Goal: Task Accomplishment & Management: Complete application form

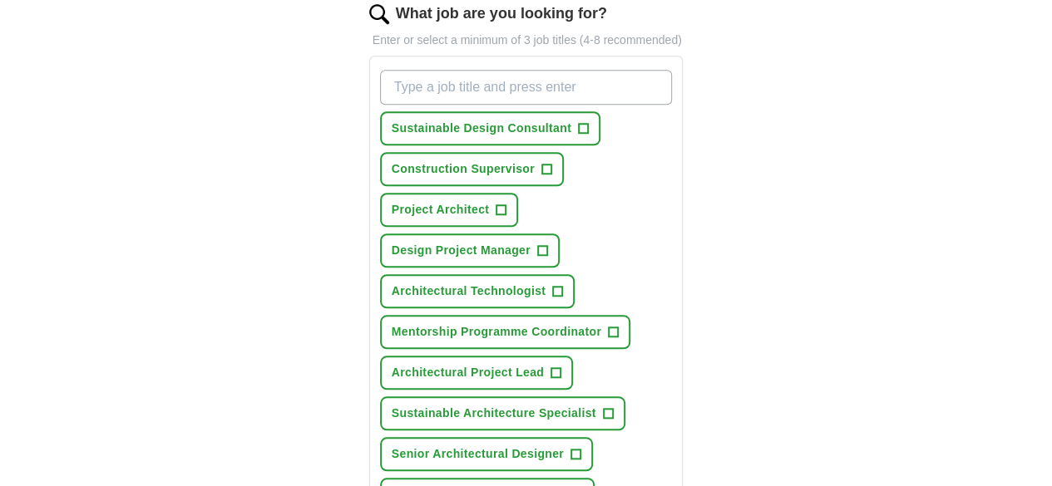
scroll to position [608, 0]
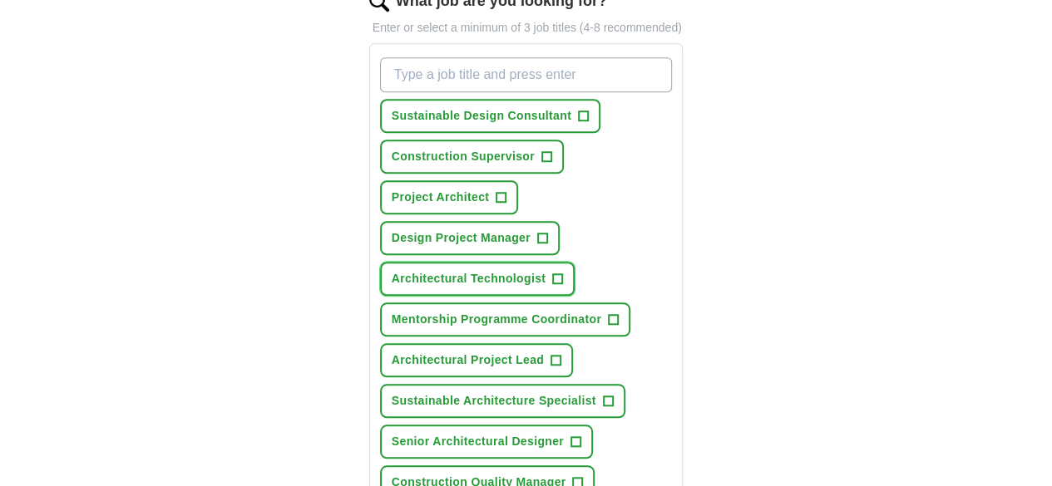
click at [553, 273] on span "+" at bounding box center [558, 279] width 10 height 13
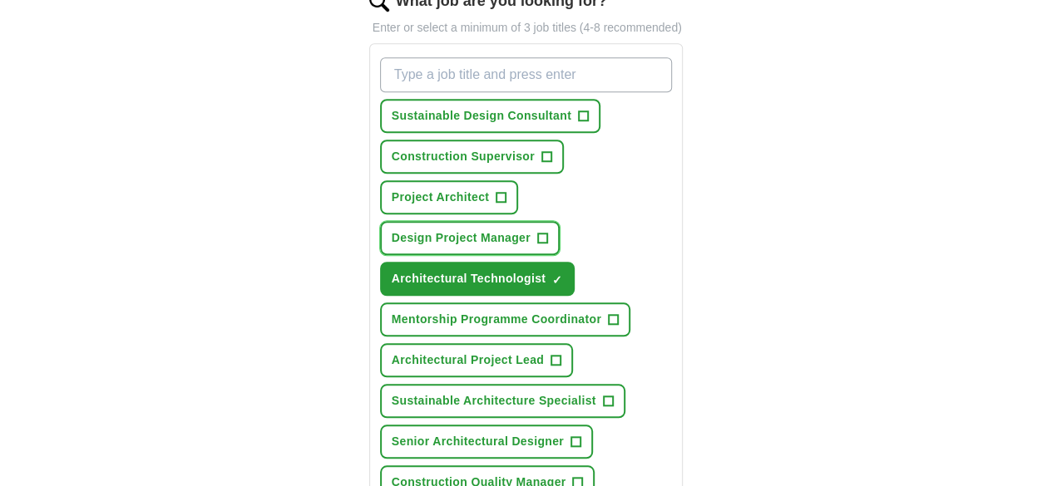
click at [508, 221] on button "Design Project Manager +" at bounding box center [470, 238] width 180 height 34
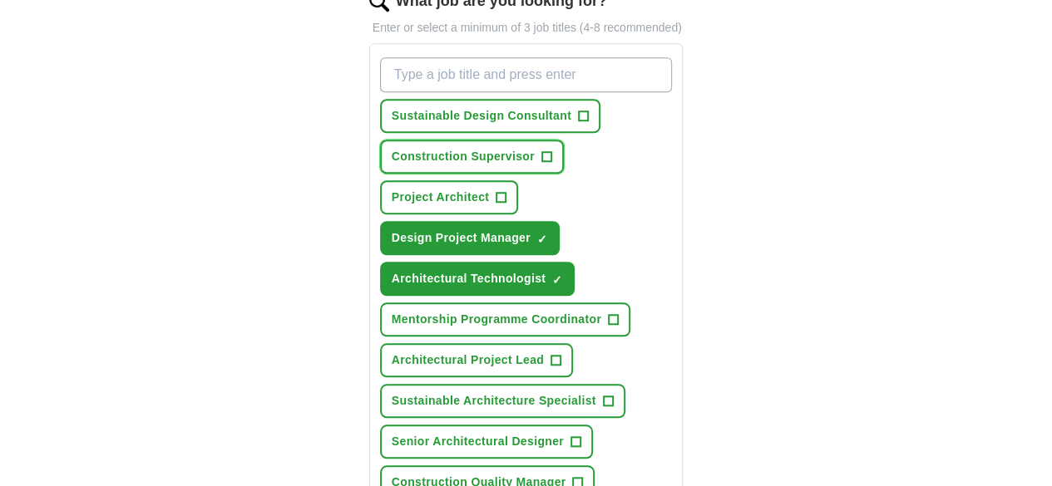
click at [541, 150] on span "+" at bounding box center [546, 156] width 10 height 13
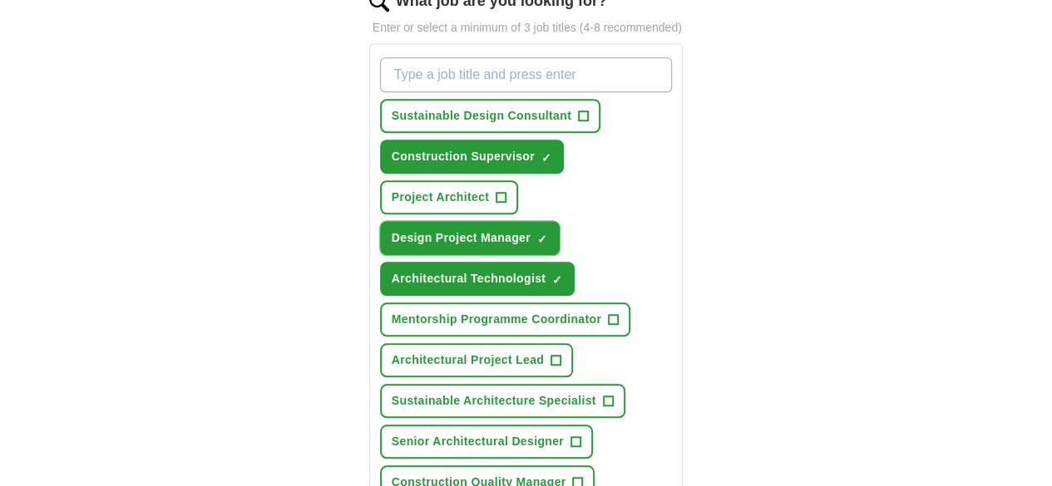
click at [0, 0] on span "×" at bounding box center [0, 0] width 0 height 0
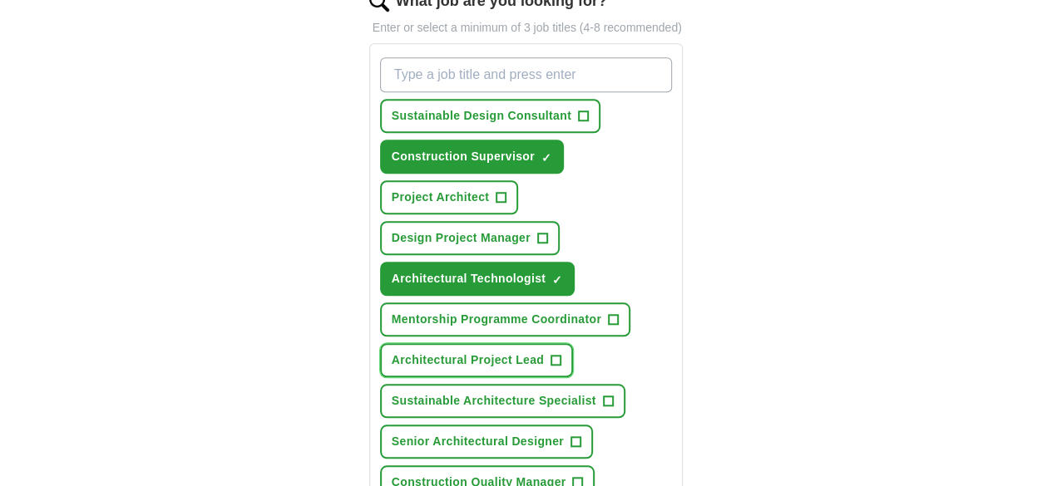
click at [551, 354] on span "+" at bounding box center [556, 360] width 10 height 13
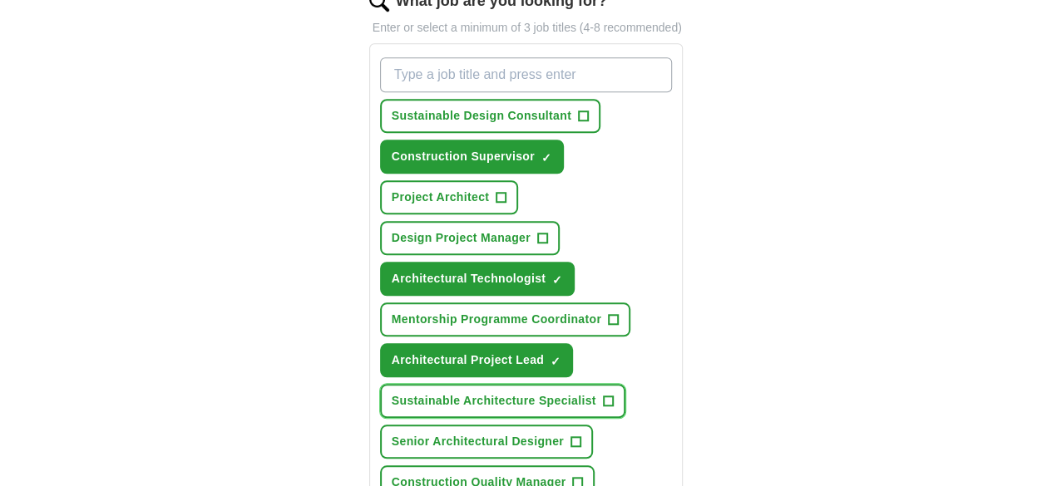
click at [603, 395] on span "+" at bounding box center [608, 401] width 10 height 13
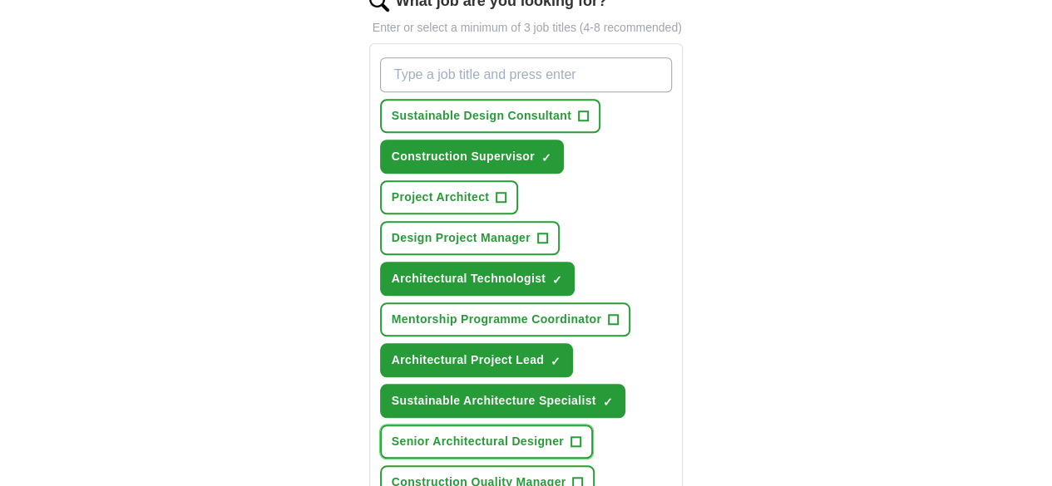
click at [570, 436] on span "+" at bounding box center [575, 442] width 10 height 13
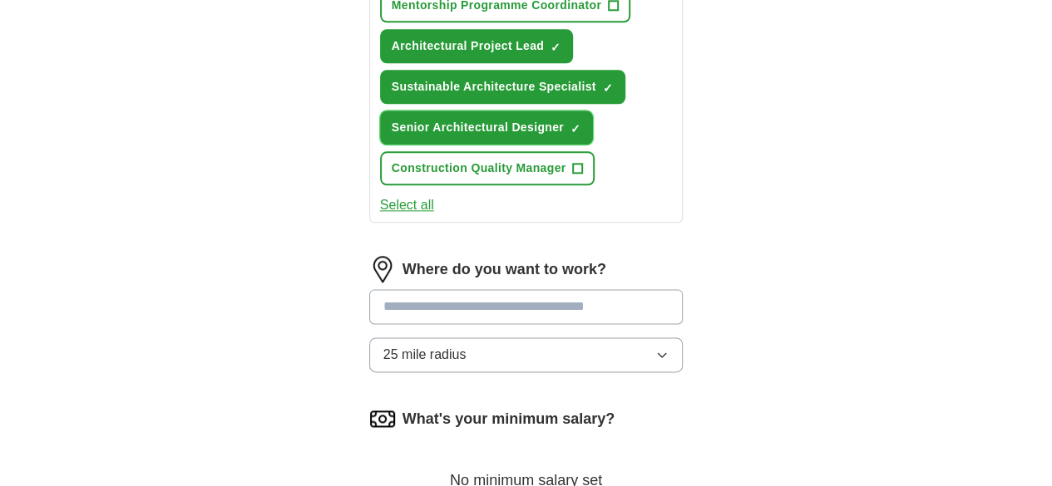
scroll to position [926, 0]
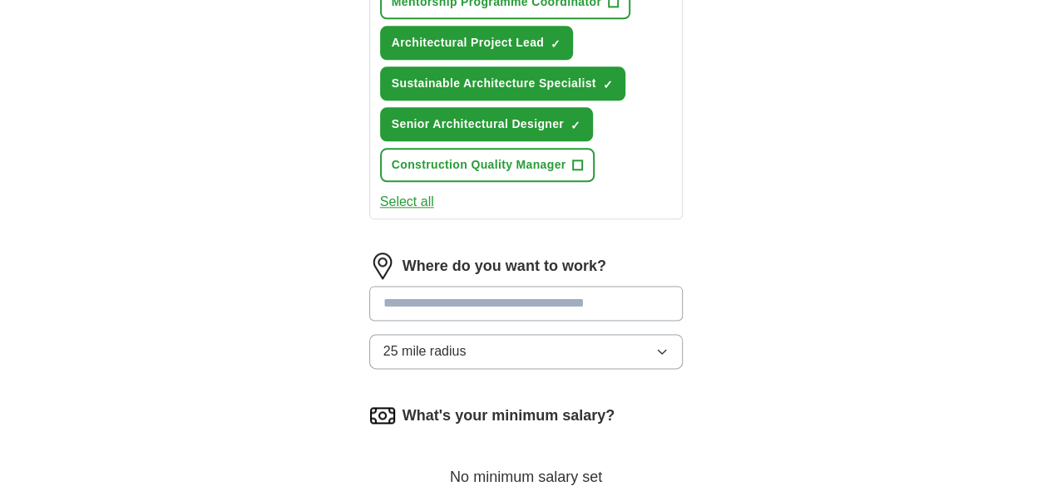
click at [635, 286] on input at bounding box center [526, 303] width 314 height 35
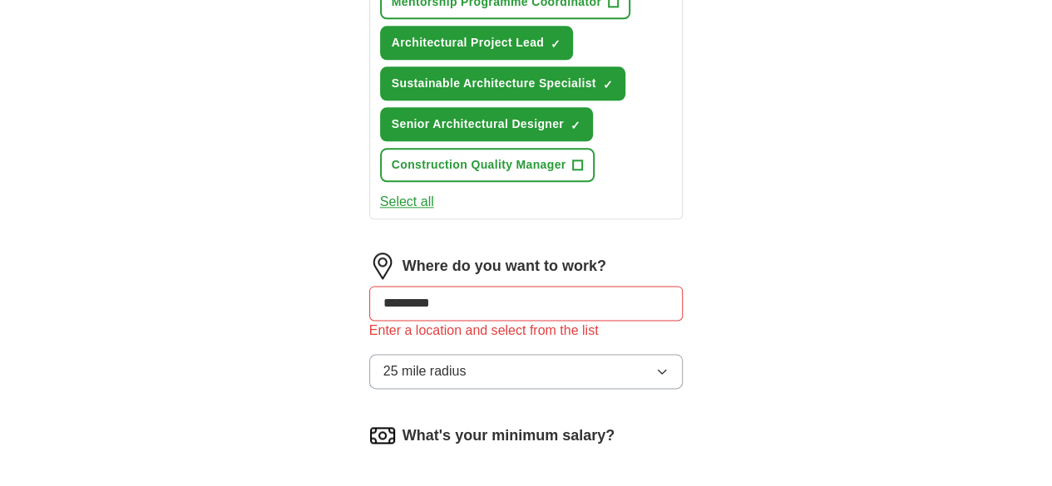
click at [458, 286] on input "*********" at bounding box center [526, 303] width 314 height 35
type input "**"
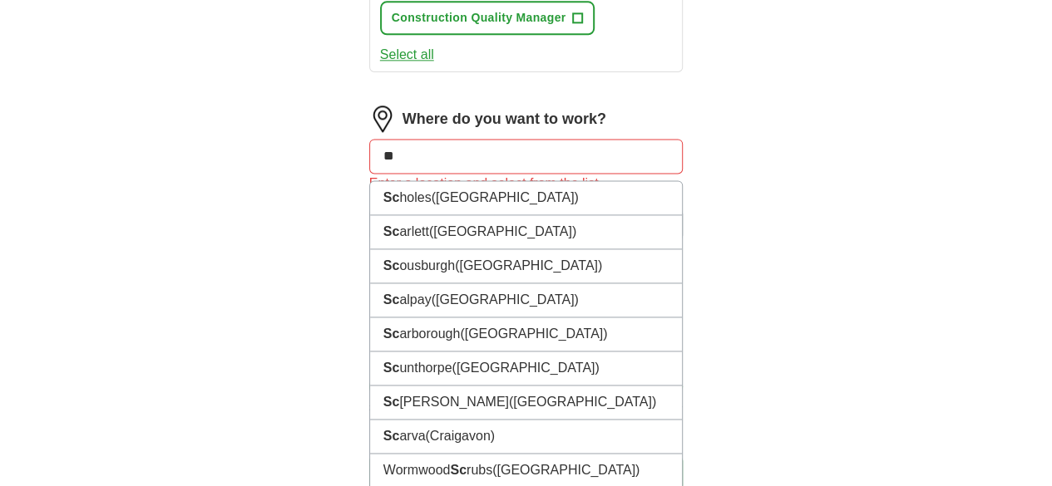
scroll to position [1091, 0]
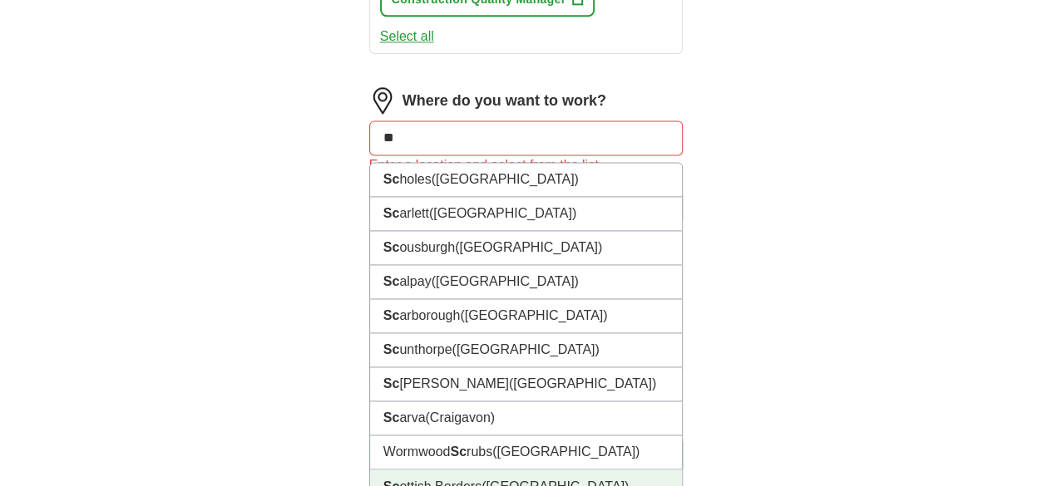
click at [570, 470] on li "Sc ottish Borders ([GEOGRAPHIC_DATA])" at bounding box center [526, 487] width 313 height 34
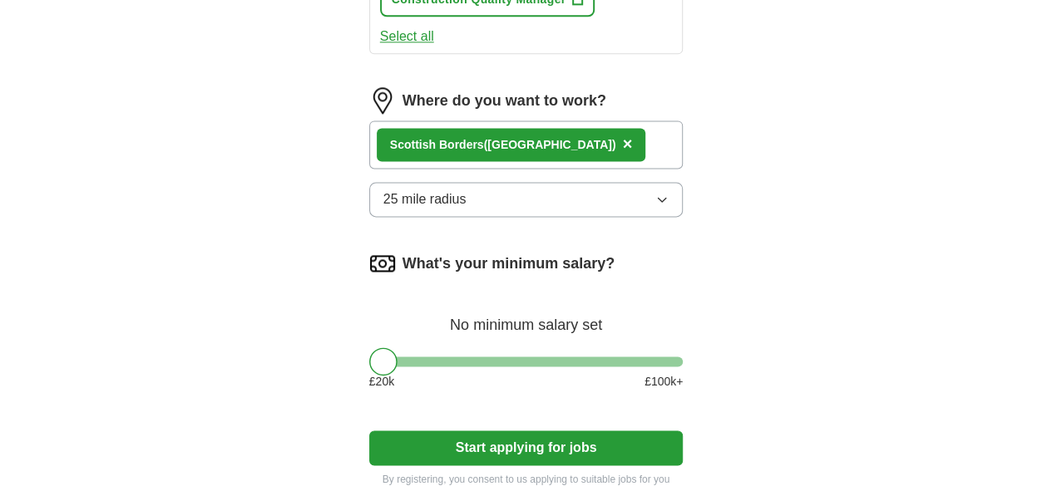
click at [586, 431] on button "Start applying for jobs" at bounding box center [526, 448] width 314 height 35
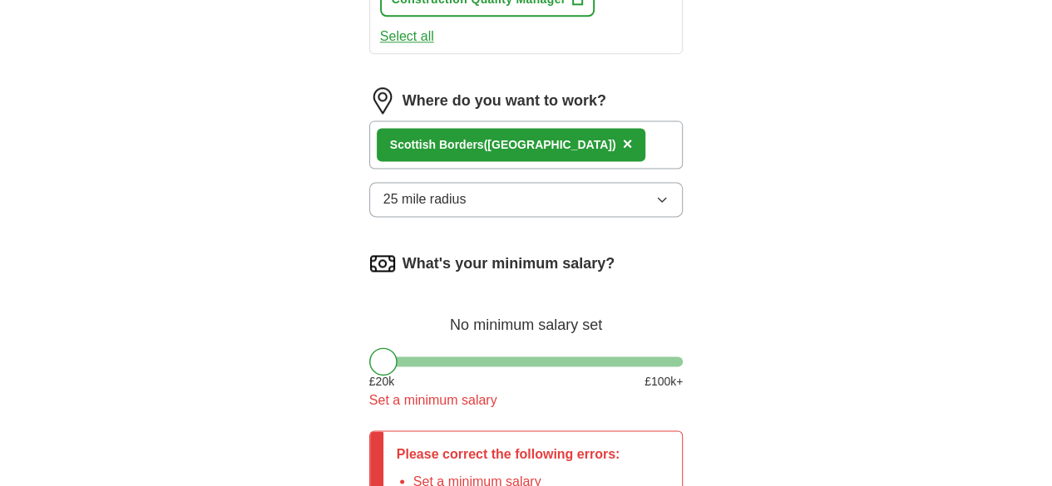
click at [586, 431] on div "Please correct the following errors: Set a minimum salary" at bounding box center [508, 467] width 250 height 73
click at [369, 347] on div at bounding box center [383, 361] width 28 height 28
click at [369, 373] on span "£ 20 k" at bounding box center [381, 381] width 25 height 17
click at [369, 347] on div at bounding box center [383, 361] width 28 height 28
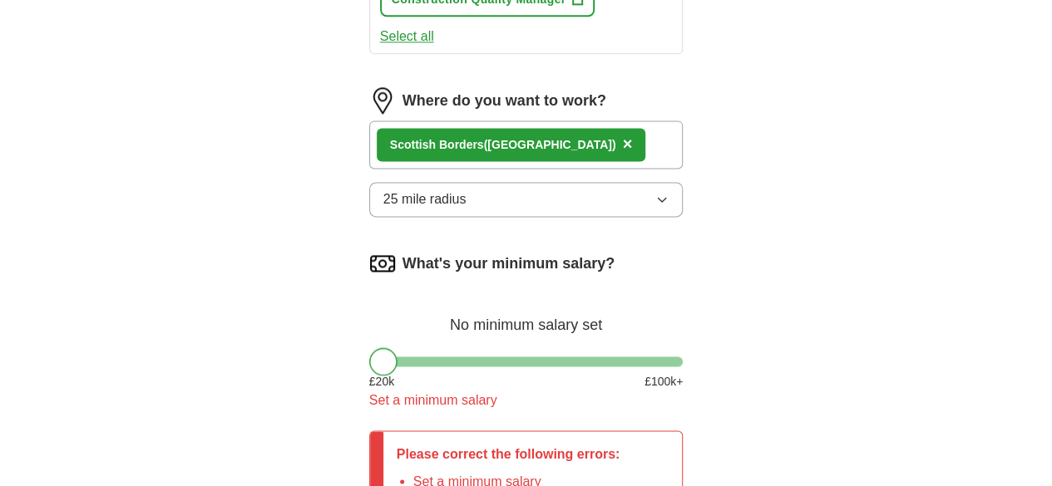
click at [369, 347] on div at bounding box center [383, 361] width 28 height 28
click at [544, 253] on label "What's your minimum salary?" at bounding box center [508, 264] width 212 height 22
click at [682, 373] on span "£ 100 k+" at bounding box center [663, 381] width 38 height 17
click at [369, 347] on div at bounding box center [383, 361] width 28 height 28
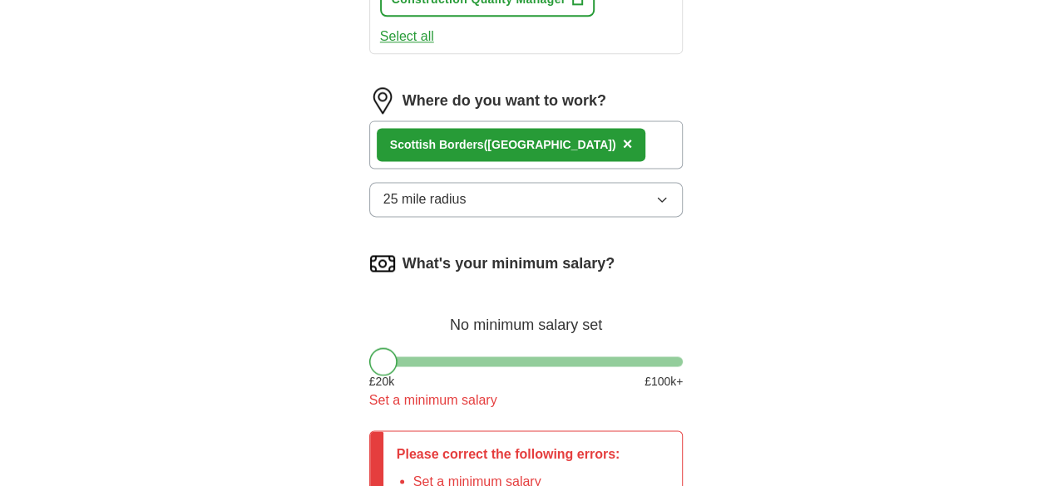
click at [369, 347] on div at bounding box center [383, 361] width 28 height 28
drag, startPoint x: 354, startPoint y: 277, endPoint x: 674, endPoint y: 183, distance: 333.5
click at [674, 250] on div "What's your minimum salary?" at bounding box center [526, 263] width 314 height 27
click at [369, 250] on img at bounding box center [382, 263] width 27 height 27
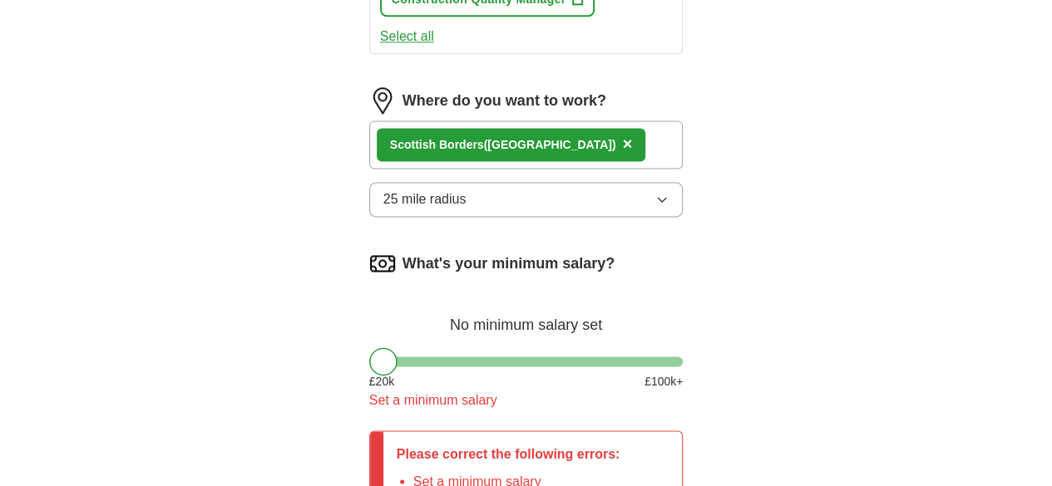
click at [369, 250] on img at bounding box center [382, 263] width 27 height 27
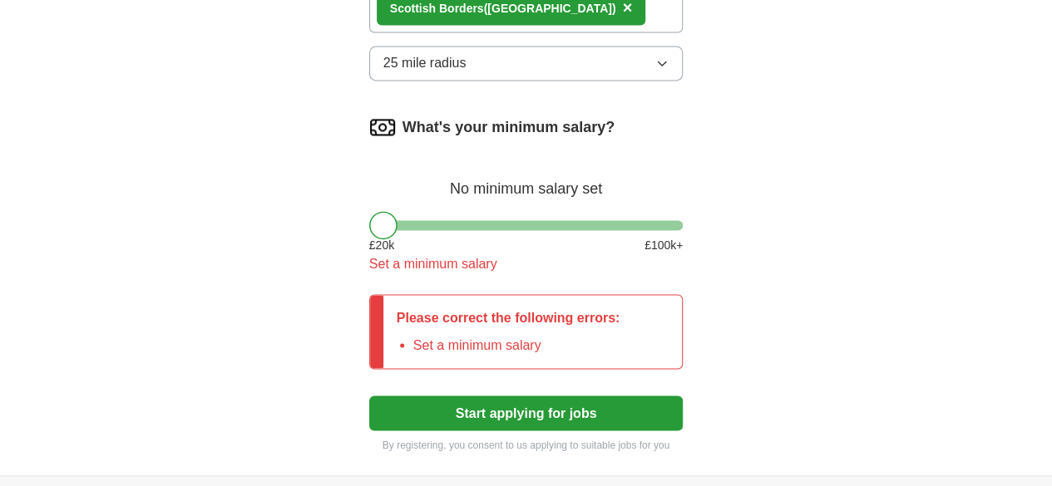
scroll to position [1219, 0]
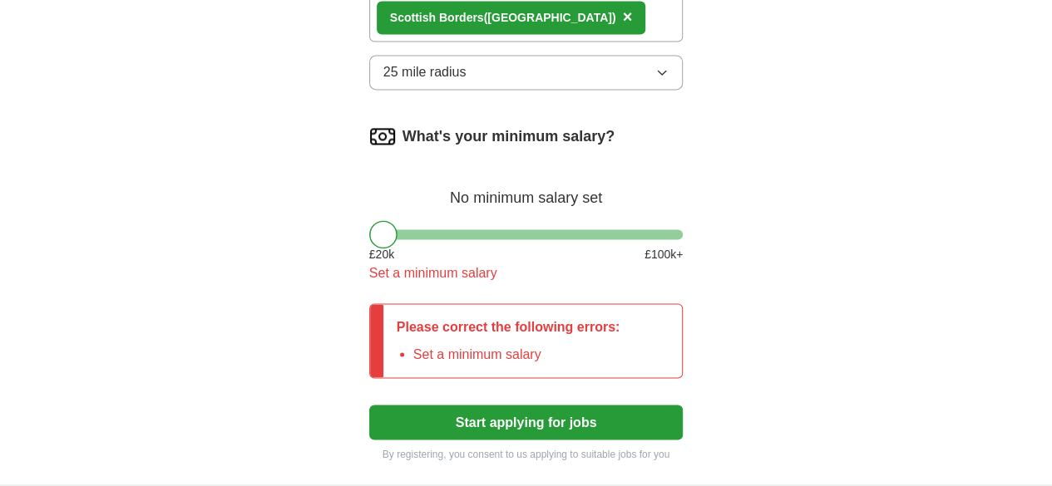
click at [369, 246] on span "£ 20 k" at bounding box center [381, 254] width 25 height 17
click at [369, 220] on div at bounding box center [383, 234] width 28 height 28
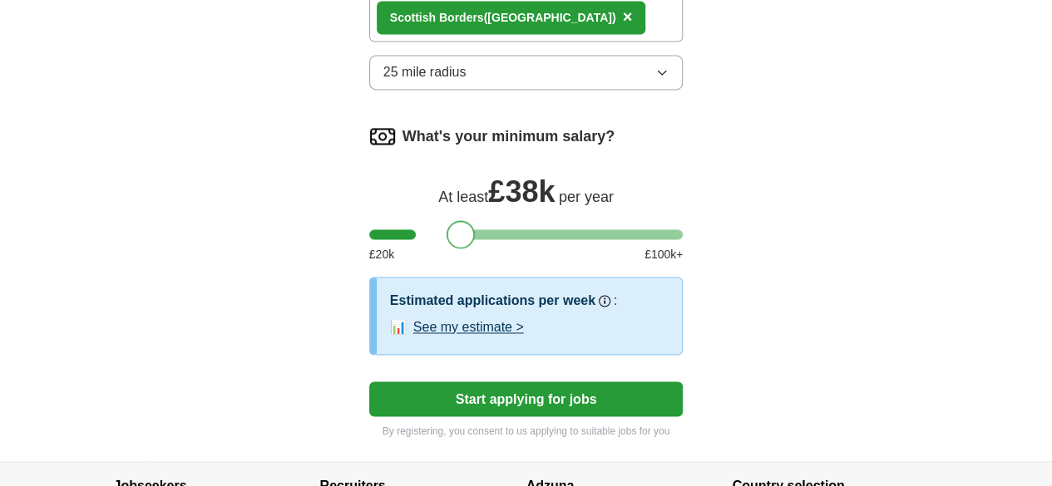
drag, startPoint x: 353, startPoint y: 148, endPoint x: 431, endPoint y: 153, distance: 78.3
click at [446, 220] on div at bounding box center [460, 234] width 28 height 28
drag, startPoint x: 431, startPoint y: 150, endPoint x: 422, endPoint y: 142, distance: 11.8
click at [433, 220] on div at bounding box center [447, 234] width 28 height 28
click at [539, 382] on button "Start applying for jobs" at bounding box center [526, 399] width 314 height 35
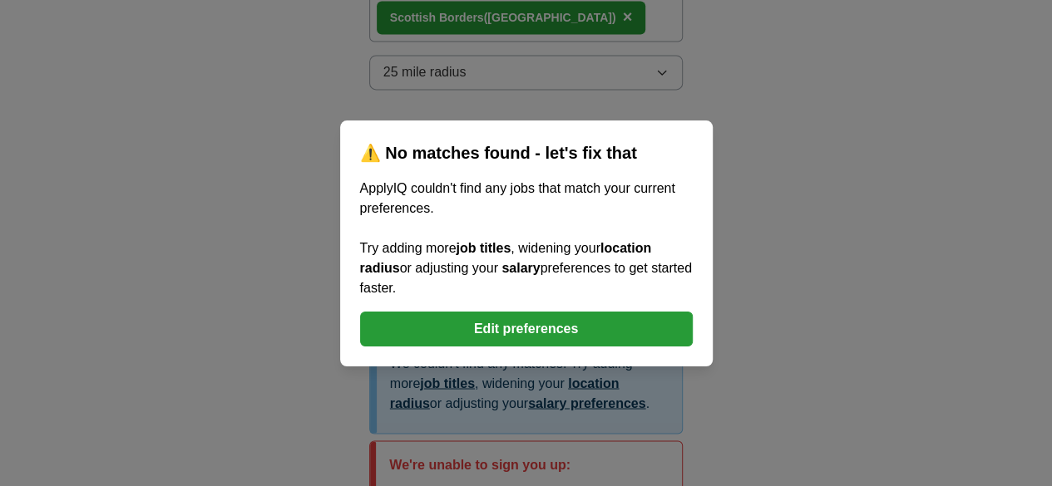
click at [786, 210] on div "⚠️ No matches found - let's fix that ApplyIQ couldn't find any jobs that match …" at bounding box center [526, 243] width 1052 height 486
click at [568, 342] on button "Edit preferences" at bounding box center [526, 329] width 332 height 35
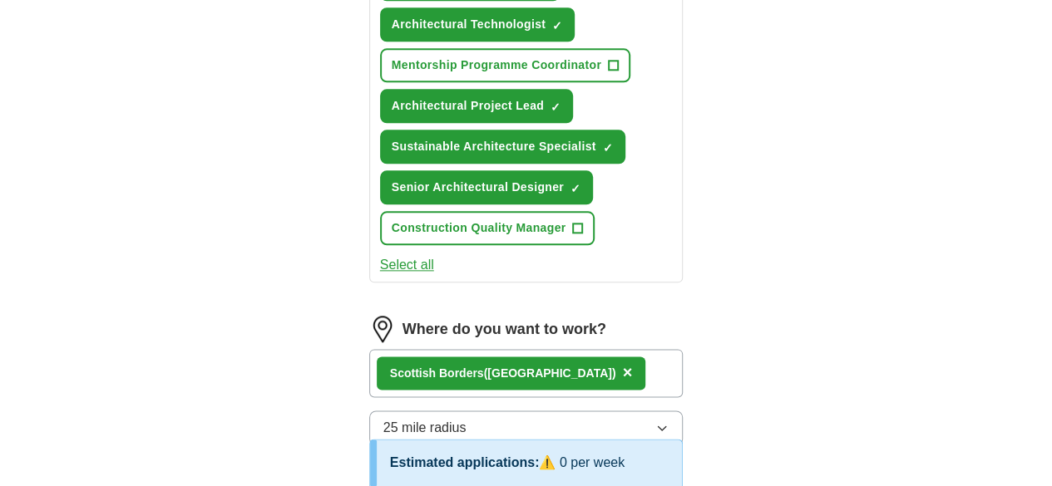
scroll to position [856, 0]
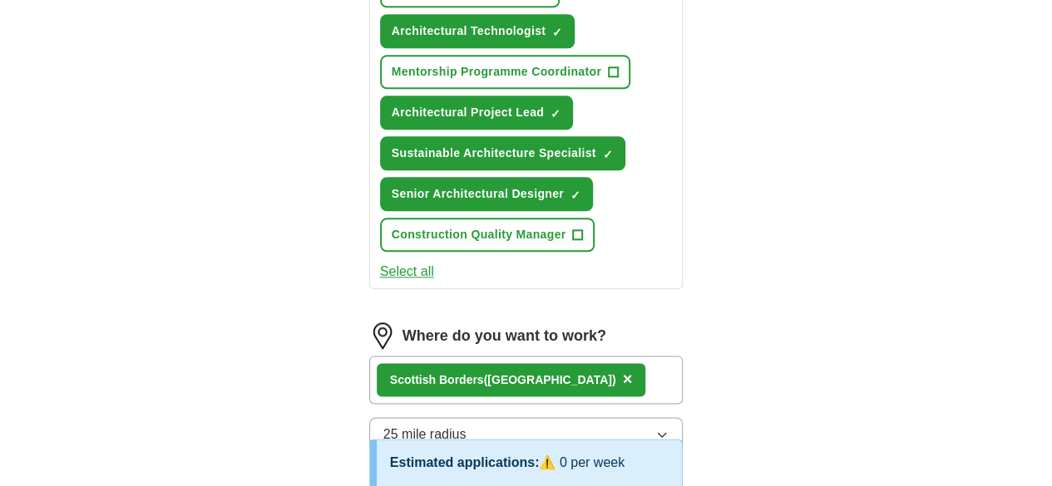
click at [622, 370] on span "×" at bounding box center [627, 379] width 10 height 18
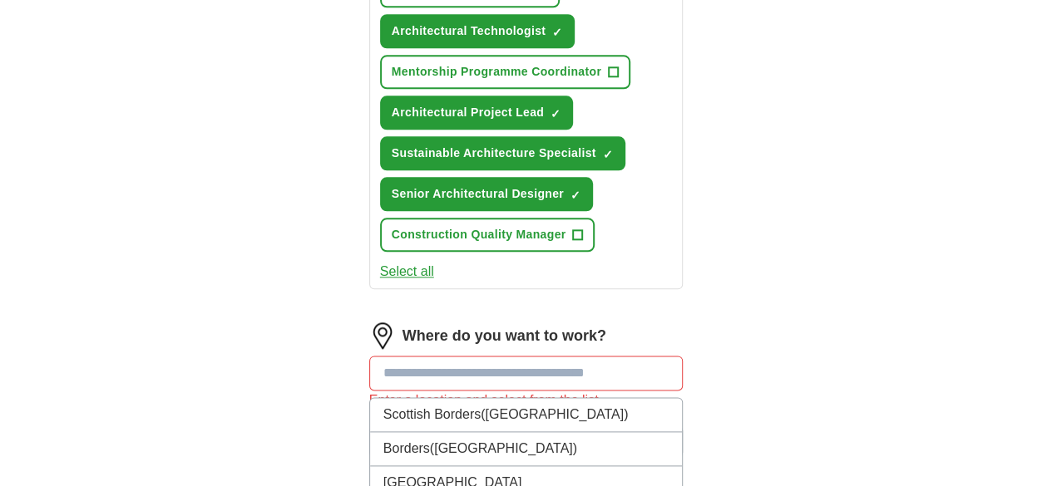
click at [515, 356] on input at bounding box center [526, 373] width 314 height 35
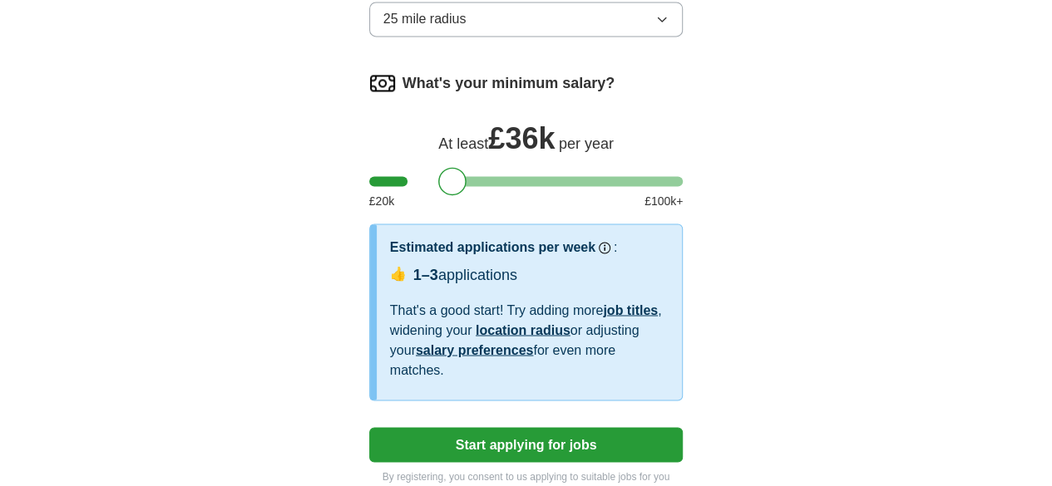
scroll to position [1270, 0]
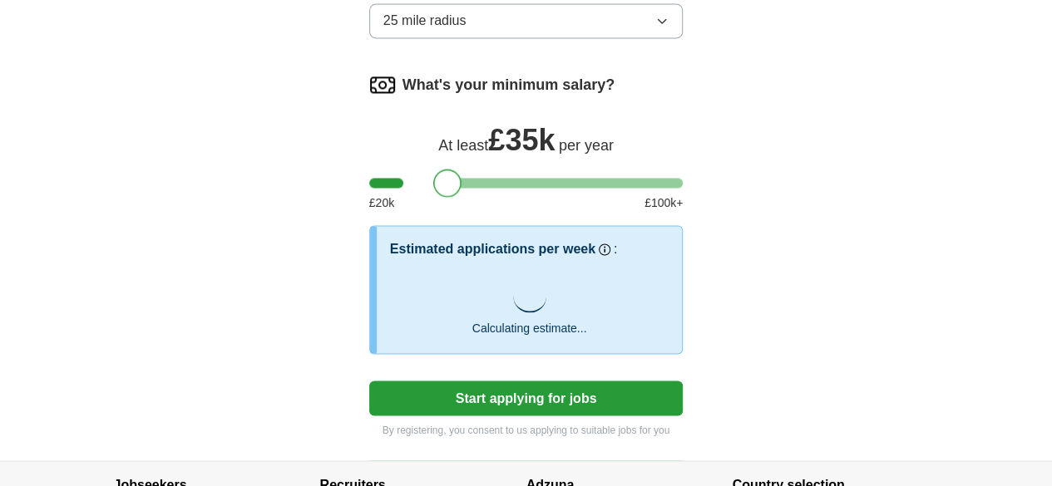
click at [433, 169] on div at bounding box center [447, 183] width 28 height 28
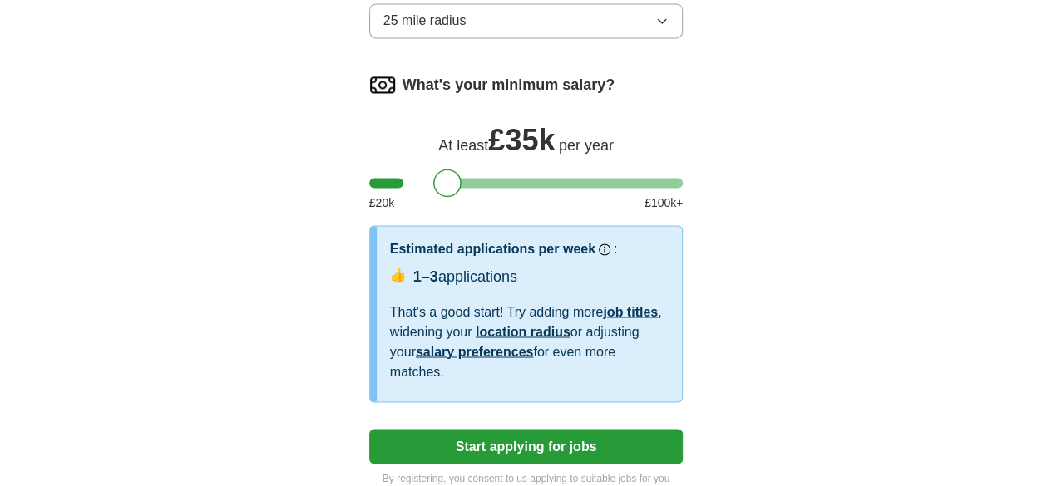
click at [552, 429] on button "Start applying for jobs" at bounding box center [526, 446] width 314 height 35
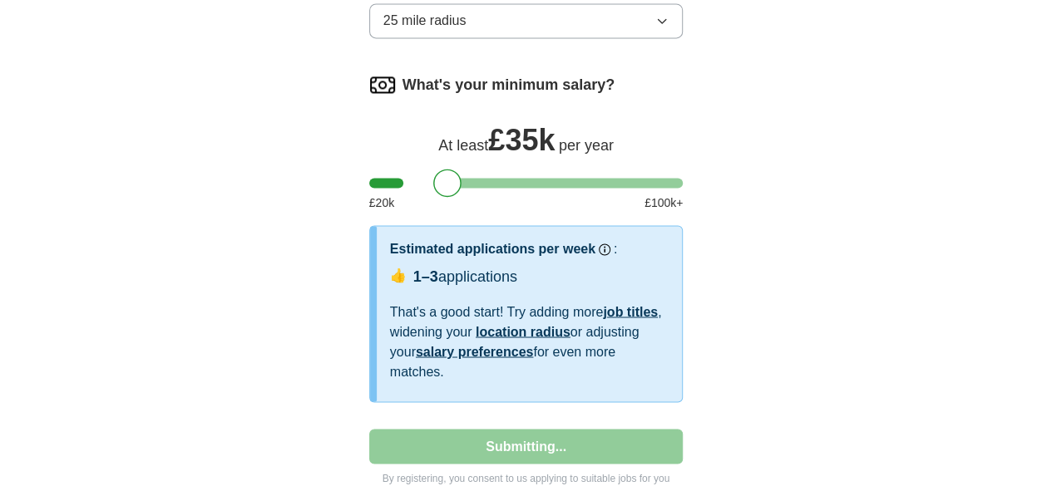
select select "**"
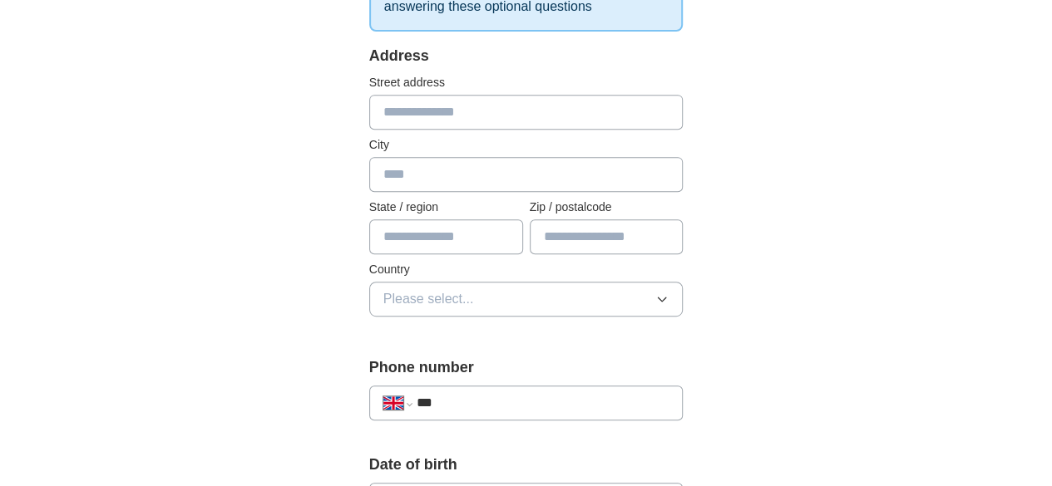
scroll to position [326, 0]
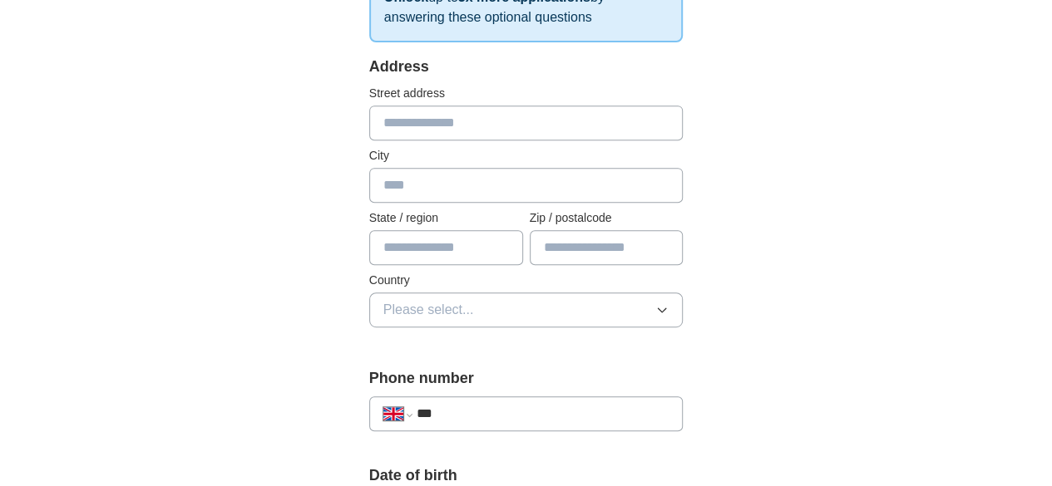
click at [404, 129] on input "text" at bounding box center [526, 123] width 314 height 35
type input "**********"
type input "*****"
type input "**********"
type input "********"
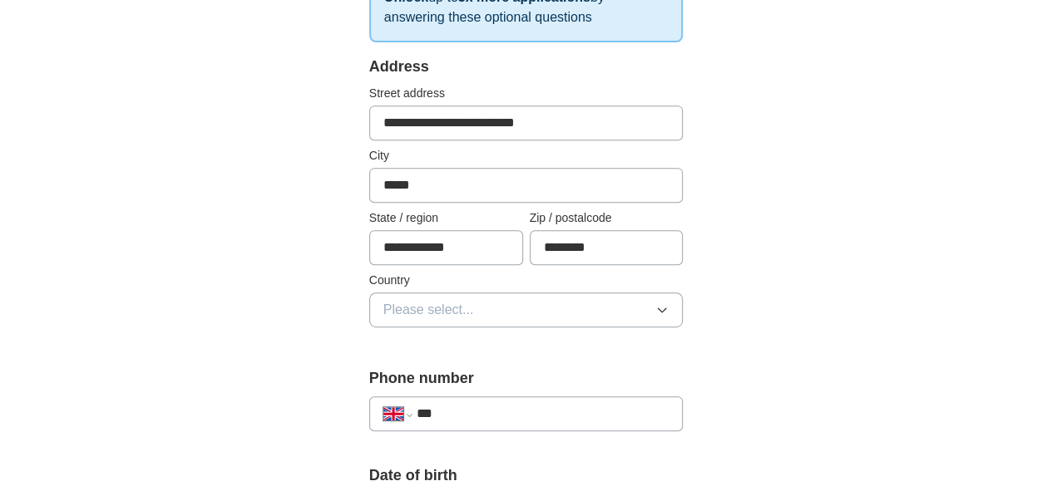
click at [465, 251] on input "**********" at bounding box center [446, 247] width 154 height 35
type input "**********"
click at [683, 319] on button "Please select..." at bounding box center [526, 310] width 314 height 35
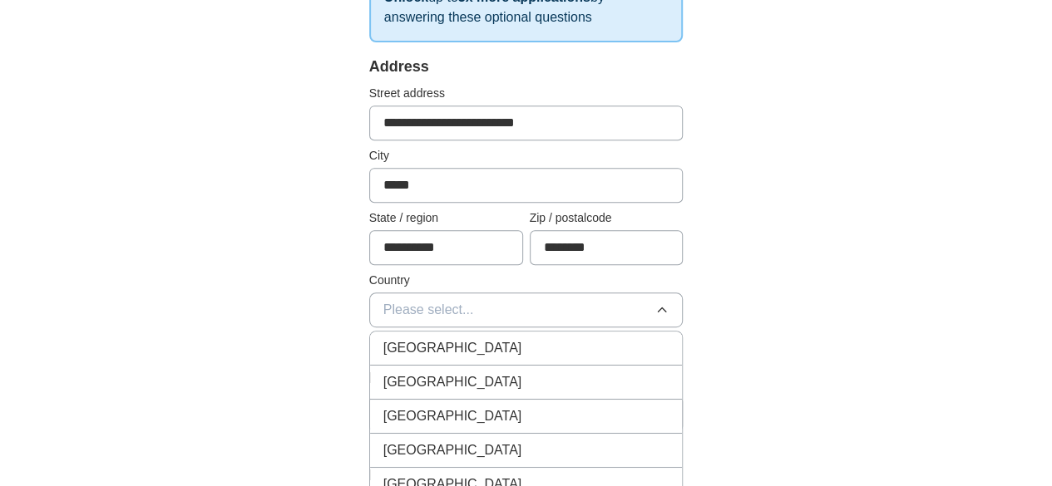
click at [683, 319] on button "Please select..." at bounding box center [526, 310] width 314 height 35
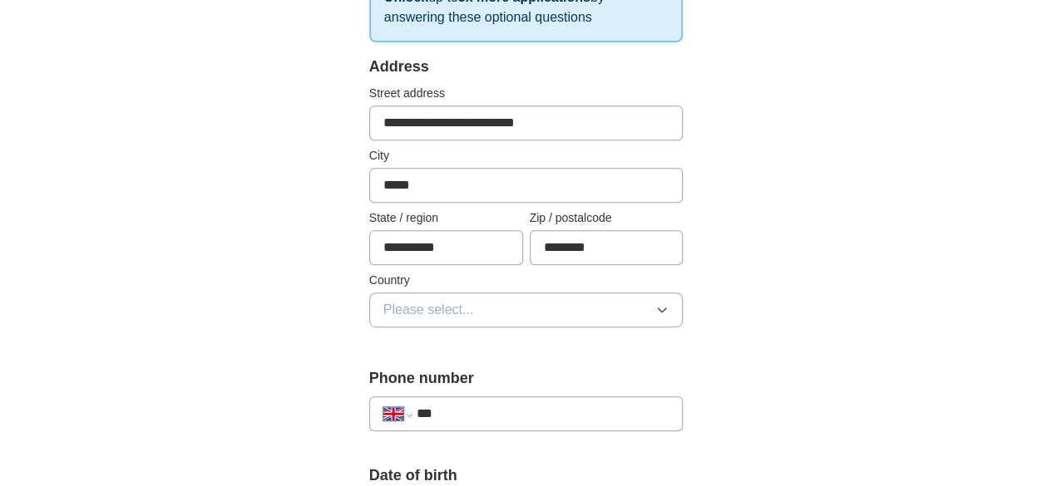
click at [683, 319] on button "Please select..." at bounding box center [526, 310] width 314 height 35
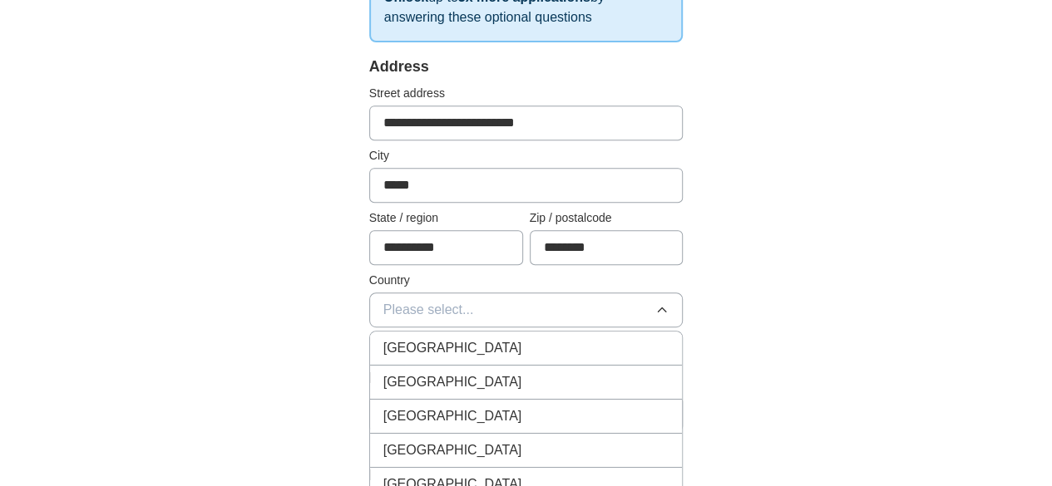
click at [562, 338] on div "[GEOGRAPHIC_DATA]" at bounding box center [526, 348] width 286 height 20
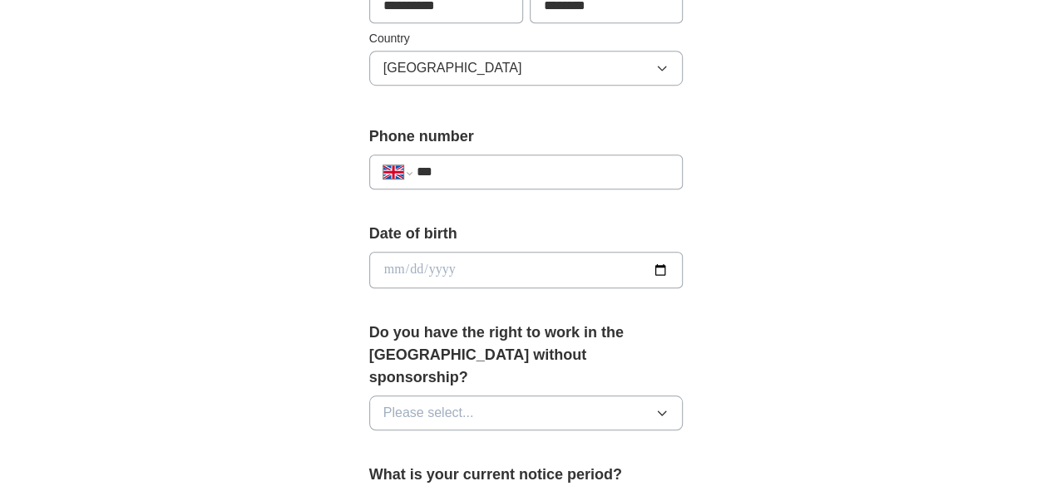
scroll to position [580, 0]
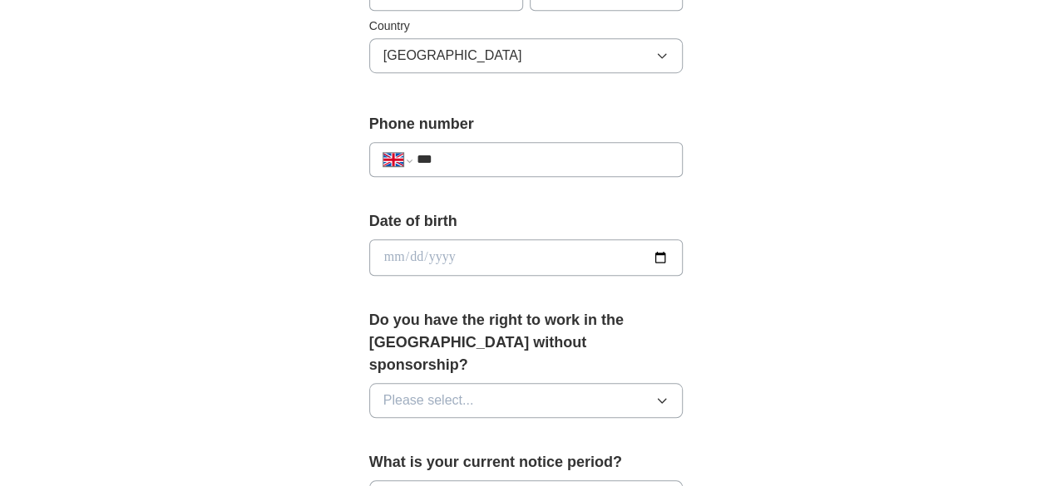
click at [465, 156] on input "***" at bounding box center [542, 160] width 253 height 20
type input "**********"
click at [683, 254] on input "date" at bounding box center [526, 257] width 314 height 37
click at [432, 252] on input "date" at bounding box center [526, 257] width 314 height 37
type input "**********"
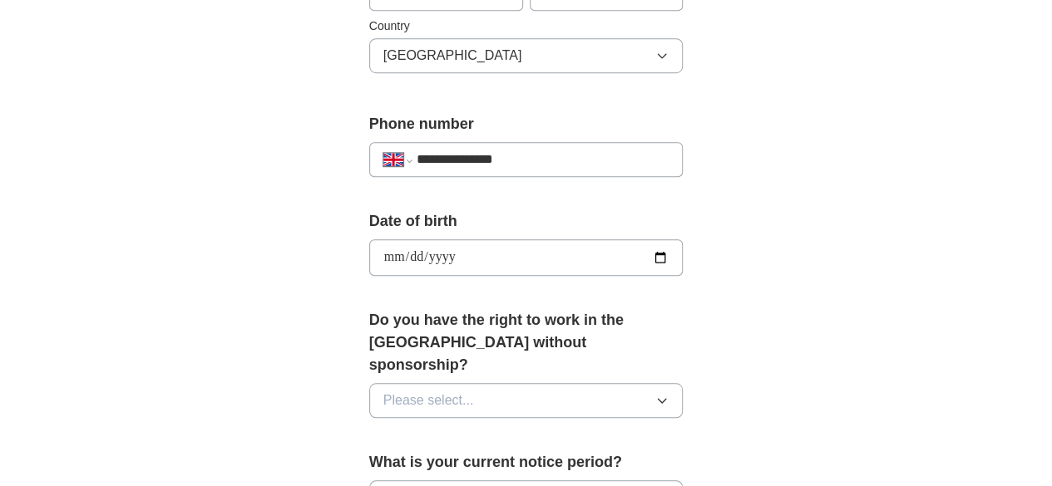
click at [668, 394] on icon "button" at bounding box center [661, 400] width 13 height 13
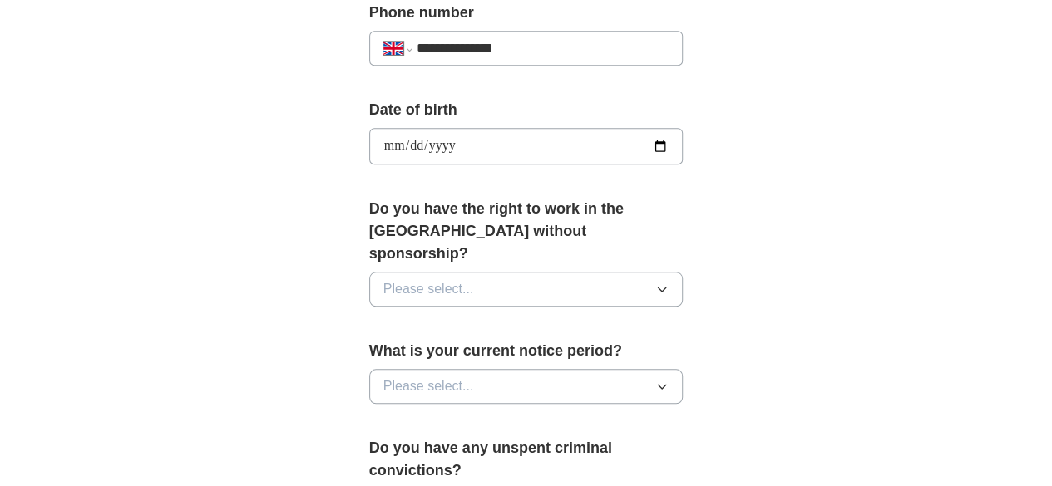
scroll to position [750, 0]
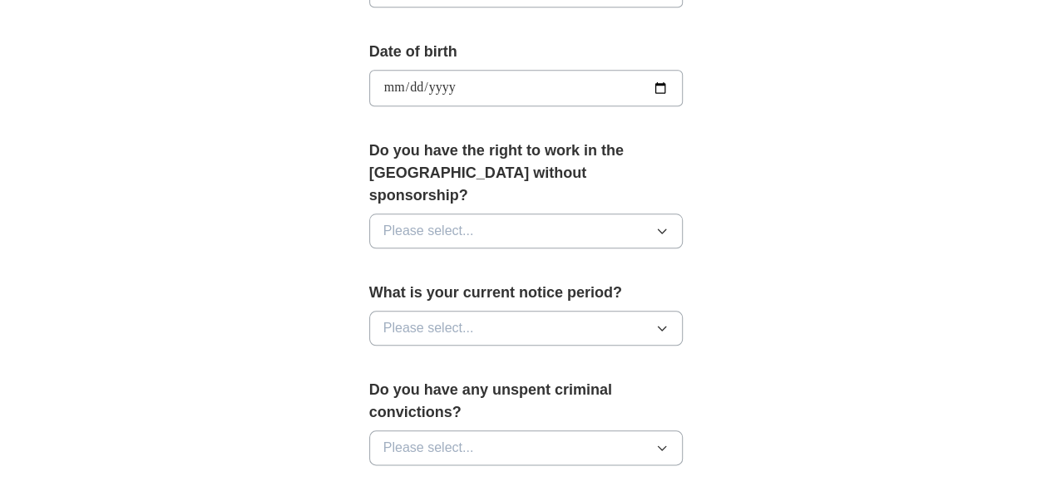
click at [666, 229] on icon "button" at bounding box center [661, 231] width 7 height 4
click at [669, 259] on div "Yes" at bounding box center [526, 269] width 286 height 20
click at [668, 322] on icon "button" at bounding box center [661, 328] width 13 height 13
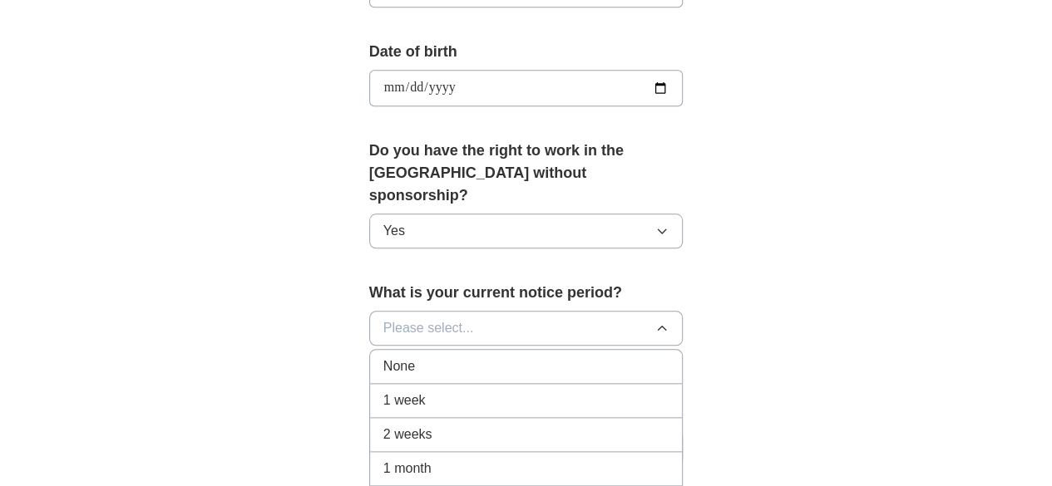
click at [629, 425] on div "2 weeks" at bounding box center [526, 435] width 286 height 20
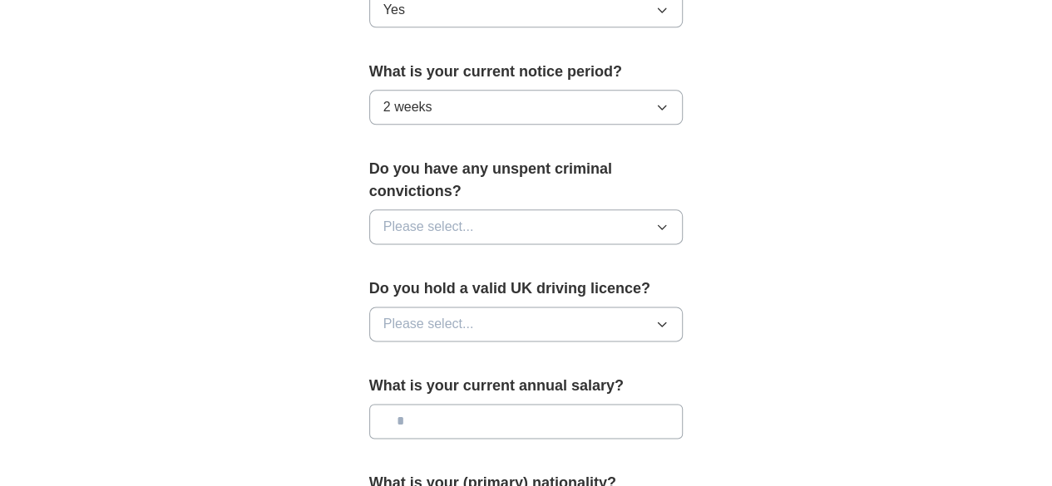
scroll to position [1038, 0]
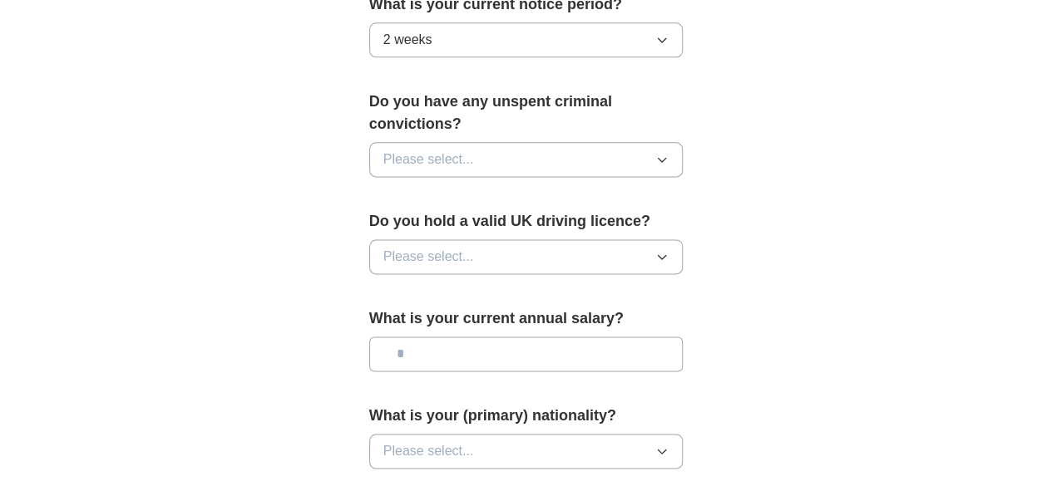
click at [668, 153] on icon "button" at bounding box center [661, 159] width 13 height 13
click at [652, 222] on div "No" at bounding box center [526, 232] width 286 height 20
click at [666, 255] on icon "button" at bounding box center [661, 257] width 7 height 4
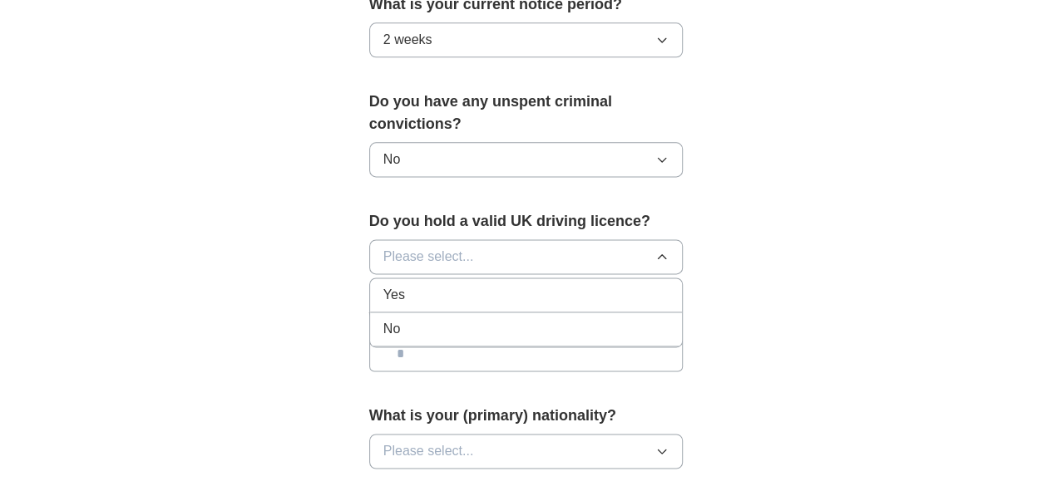
click at [669, 285] on div "Yes" at bounding box center [526, 295] width 286 height 20
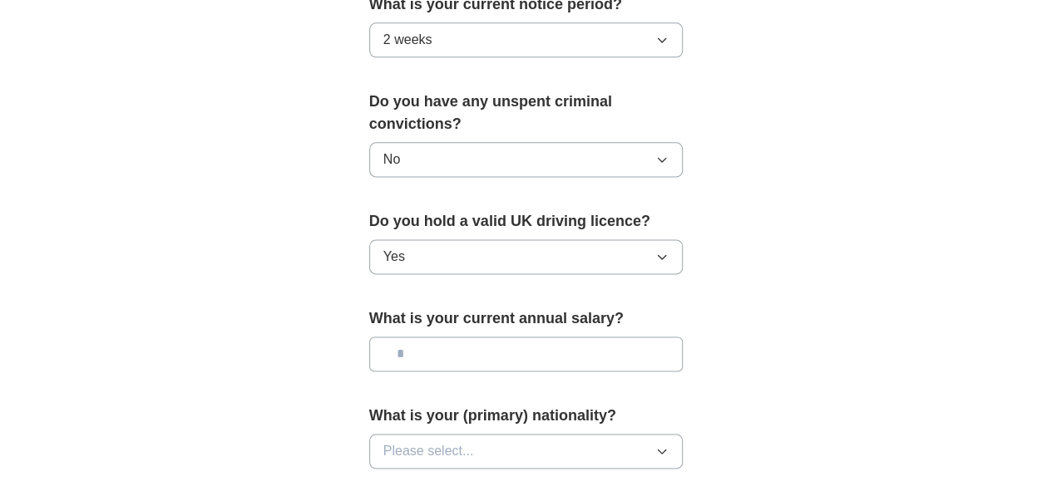
click at [465, 337] on input "text" at bounding box center [526, 354] width 314 height 35
type input "*******"
click at [668, 445] on icon "button" at bounding box center [661, 451] width 13 height 13
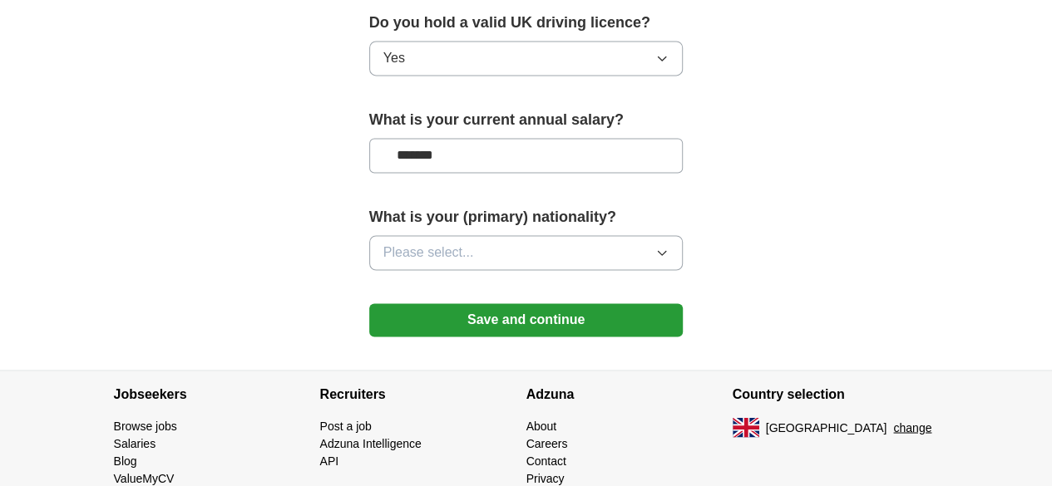
scroll to position [1254, 0]
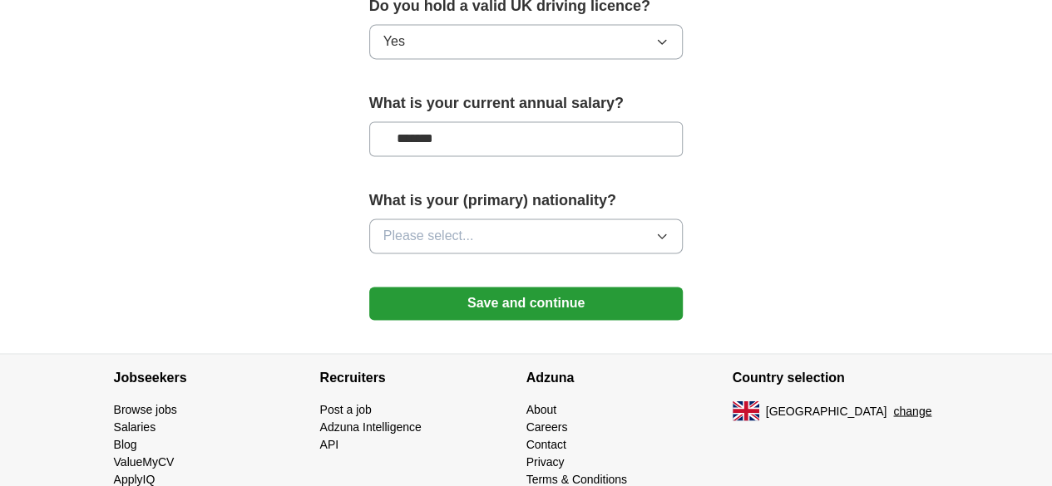
click at [668, 229] on icon "button" at bounding box center [661, 235] width 13 height 13
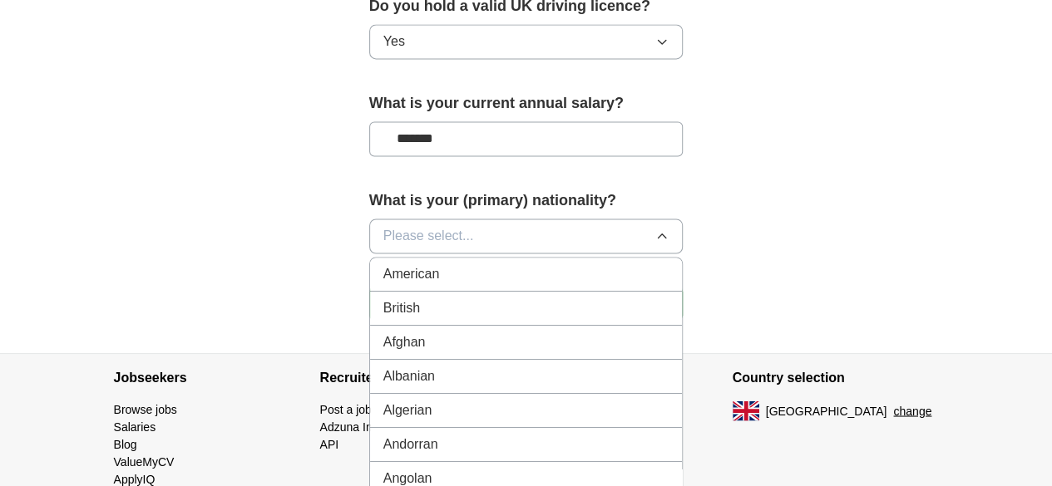
click at [592, 219] on button "Please select..." at bounding box center [526, 236] width 314 height 35
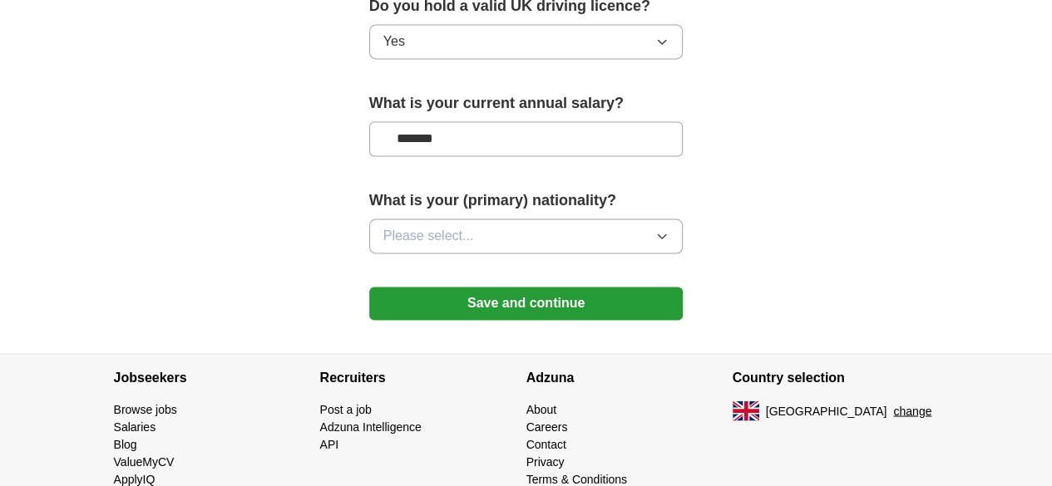
click at [555, 219] on button "Please select..." at bounding box center [526, 236] width 314 height 35
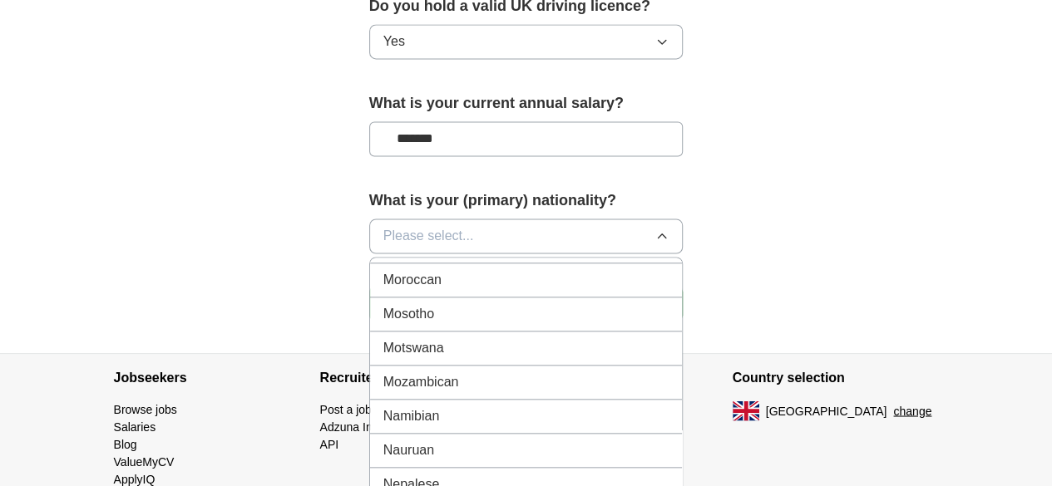
scroll to position [4122, 0]
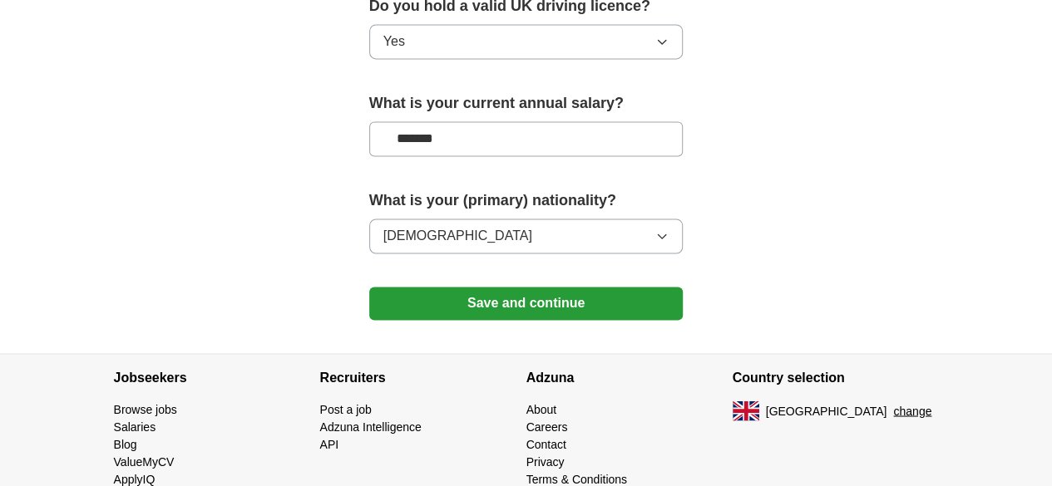
click at [558, 287] on button "Save and continue" at bounding box center [526, 303] width 314 height 33
